Goal: Information Seeking & Learning: Learn about a topic

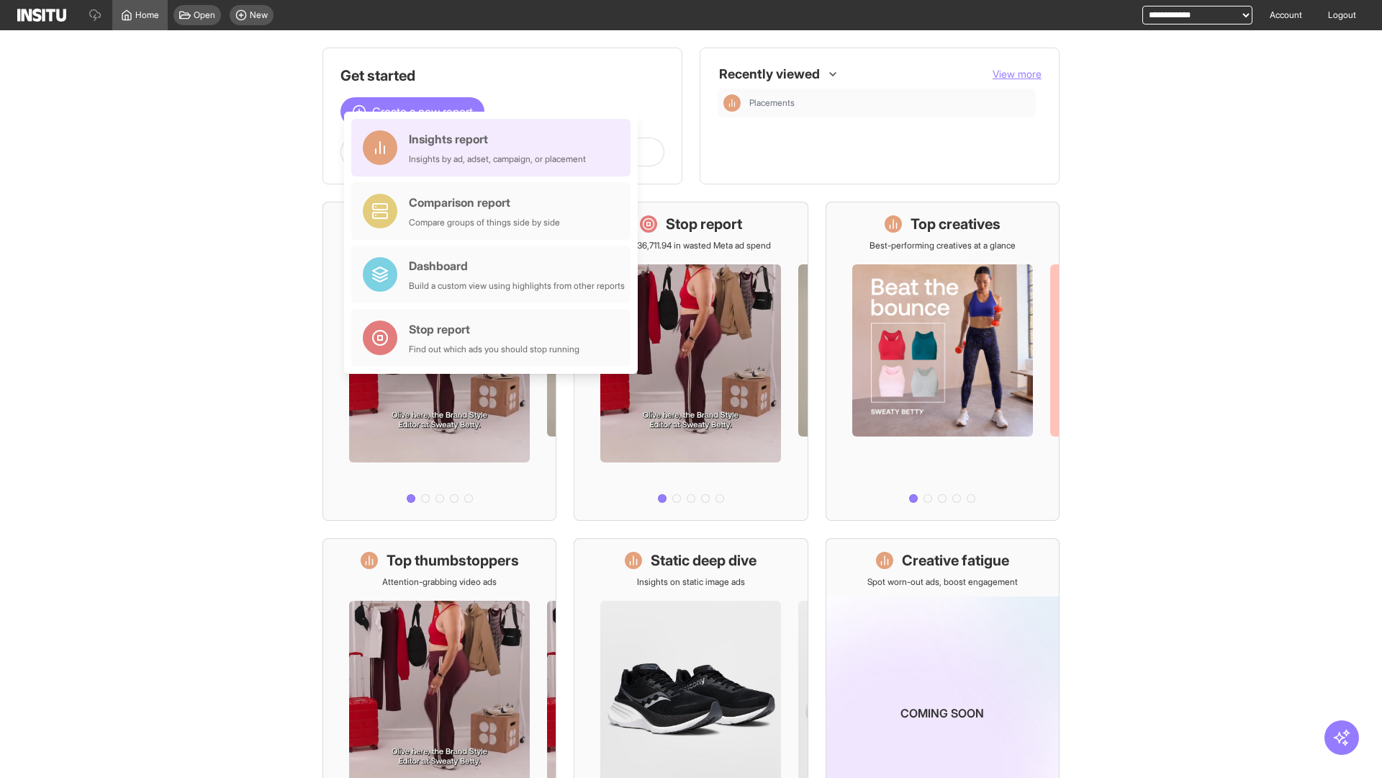
click at [495, 148] on div "Insights report Insights by ad, adset, campaign, or placement" at bounding box center [497, 147] width 177 height 35
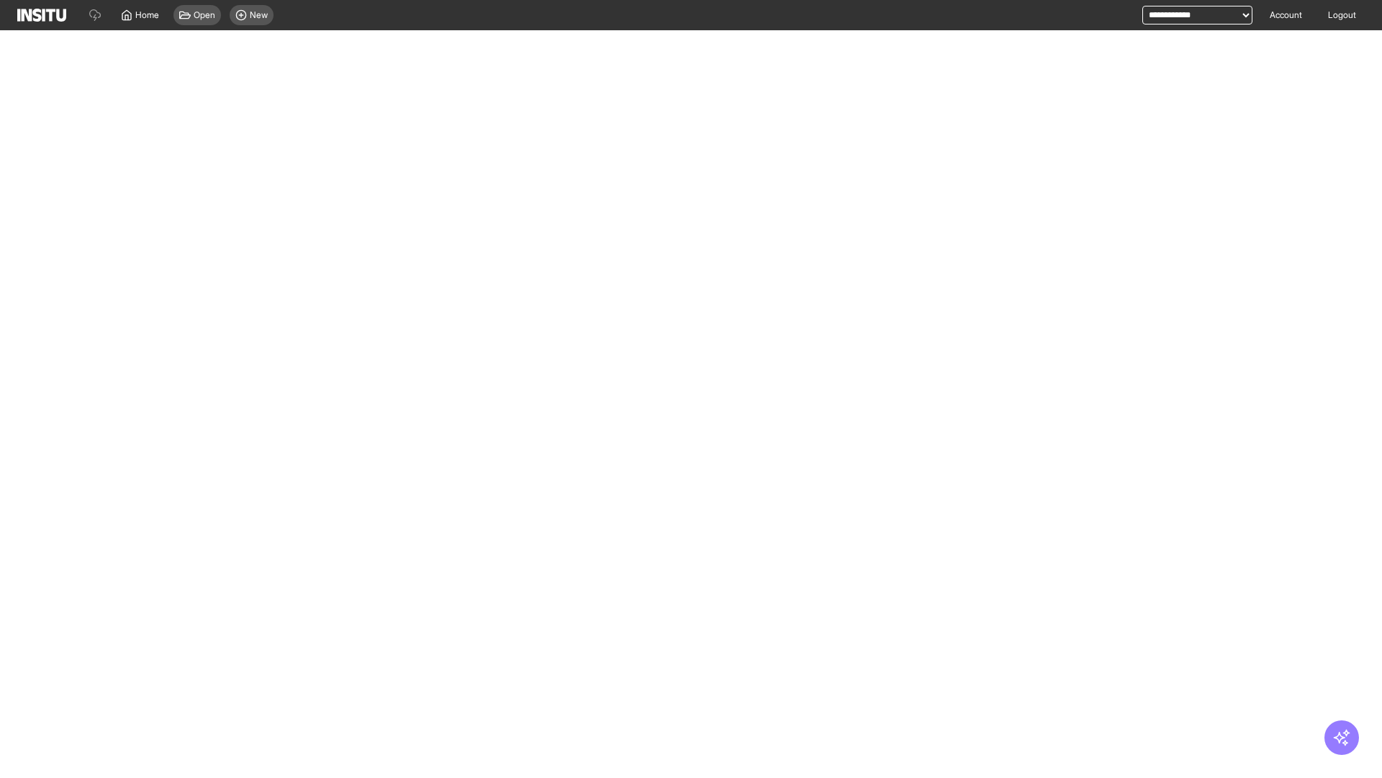
select select "**"
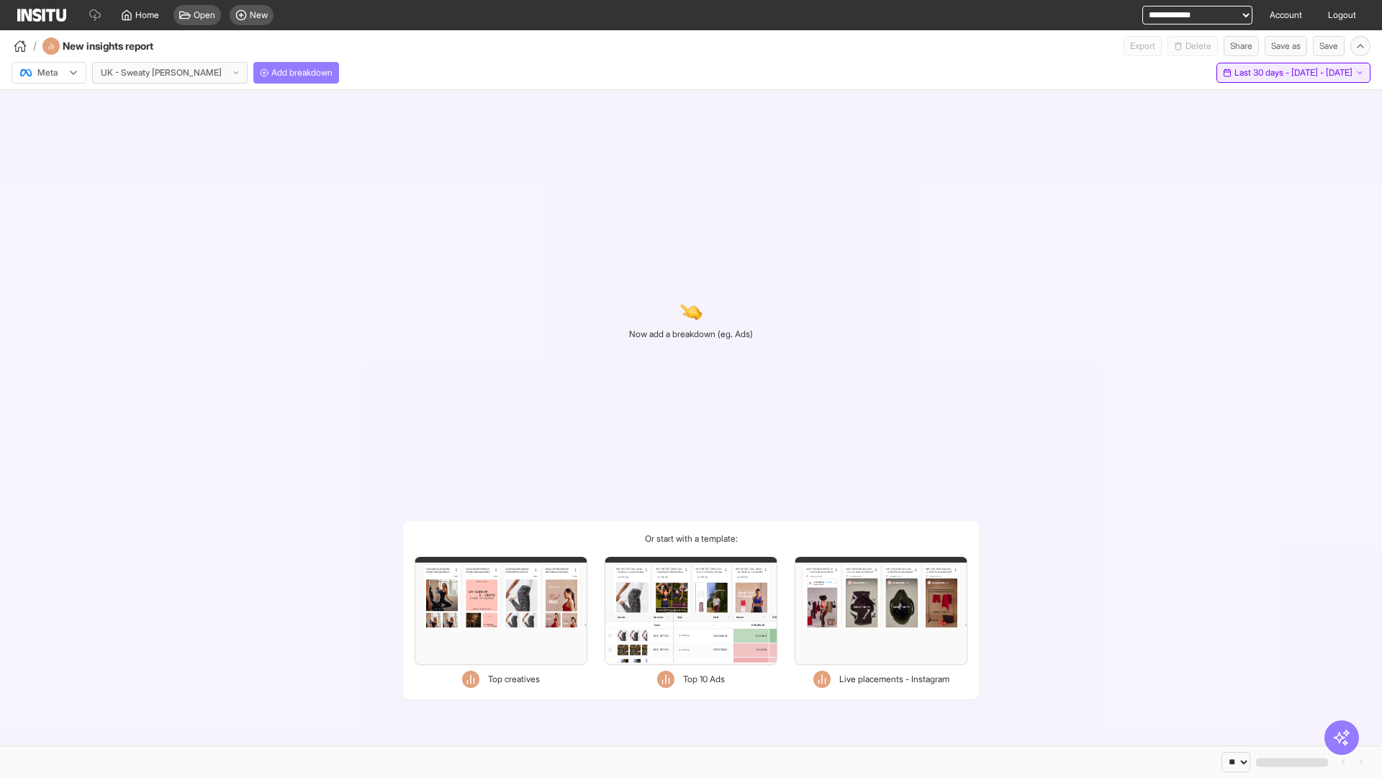
click at [1261, 73] on span "Last 30 days - [DATE] - [DATE]" at bounding box center [1294, 73] width 118 height 12
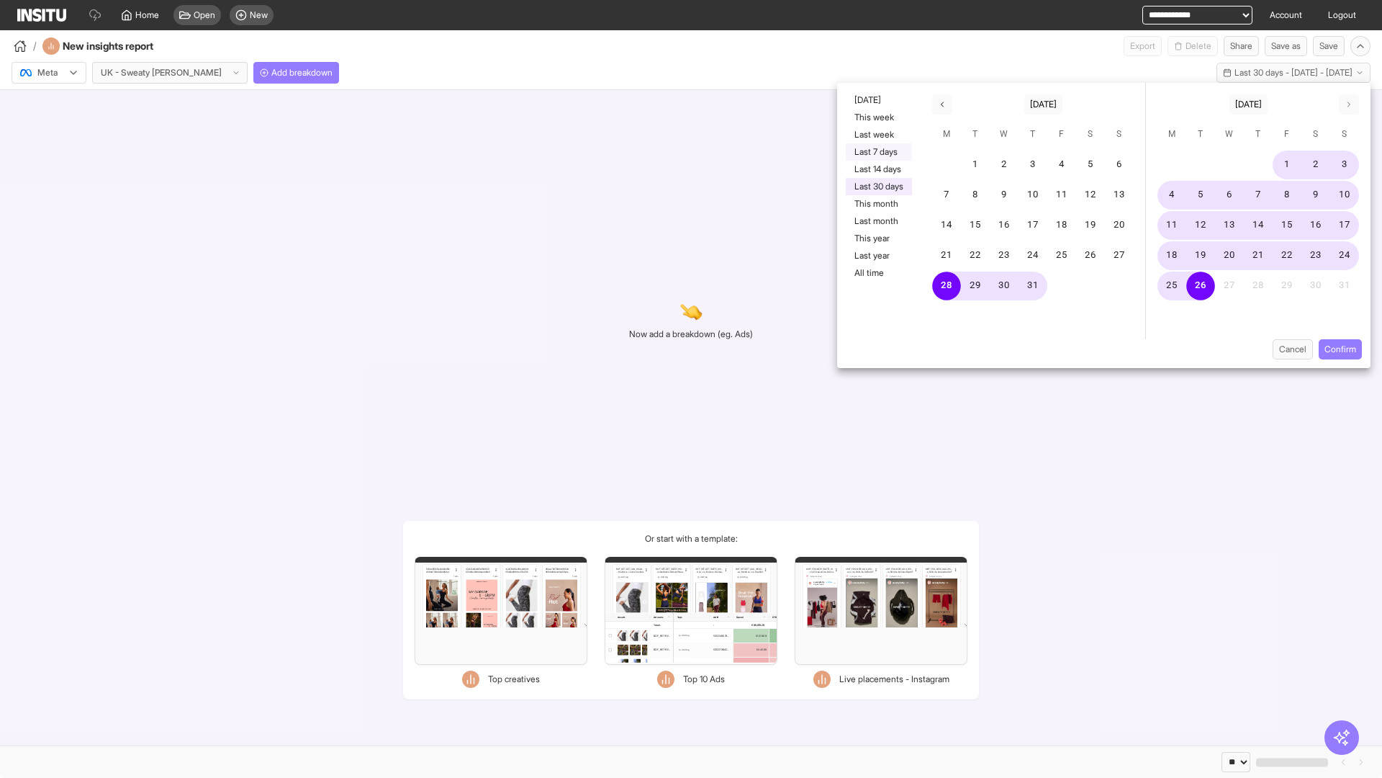
click at [878, 152] on button "Last 7 days" at bounding box center [879, 151] width 66 height 17
